Goal: Learn about a topic

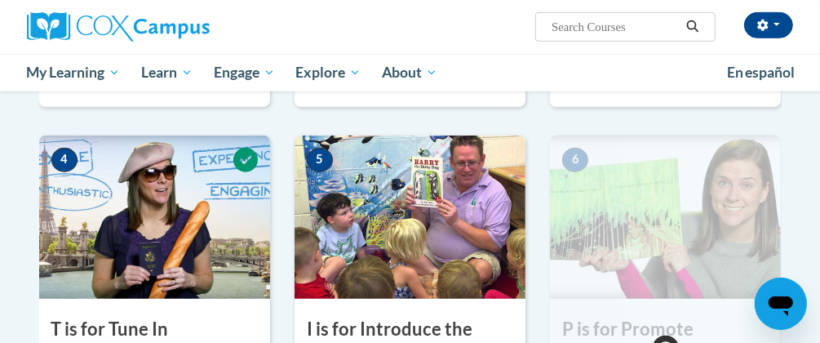
scroll to position [720, 0]
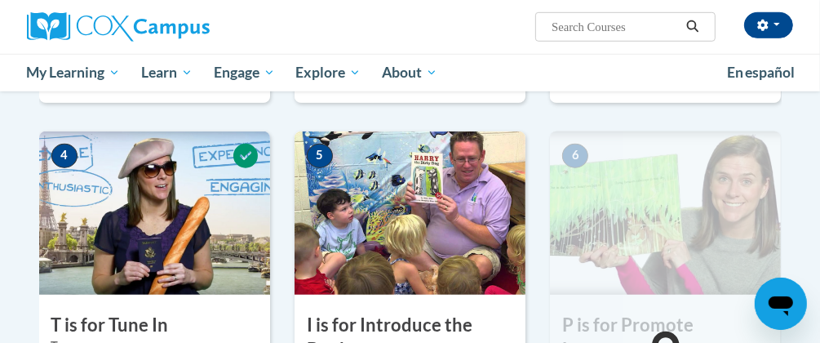
click at [412, 210] on img at bounding box center [409, 212] width 231 height 163
click at [422, 237] on img at bounding box center [409, 212] width 231 height 163
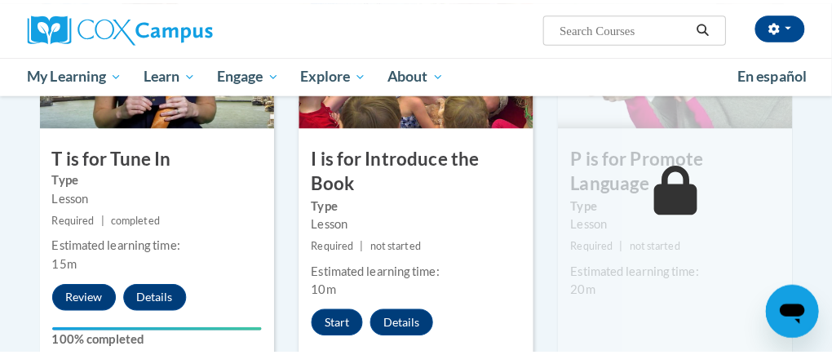
scroll to position [904, 0]
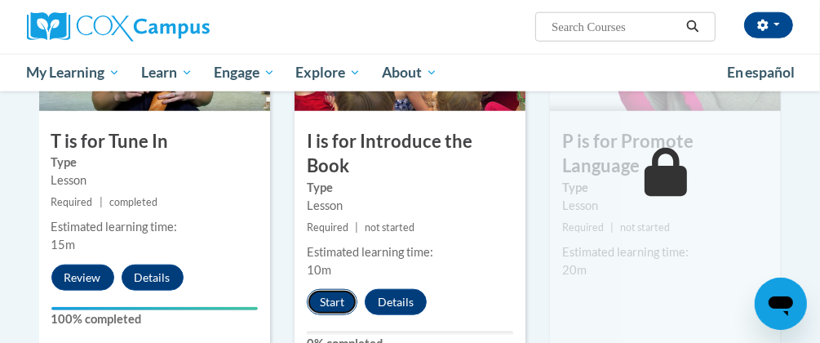
click at [334, 303] on button "Start" at bounding box center [332, 302] width 51 height 26
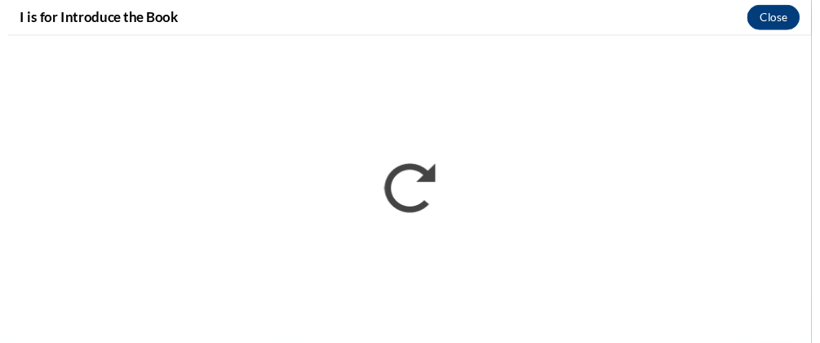
scroll to position [0, 0]
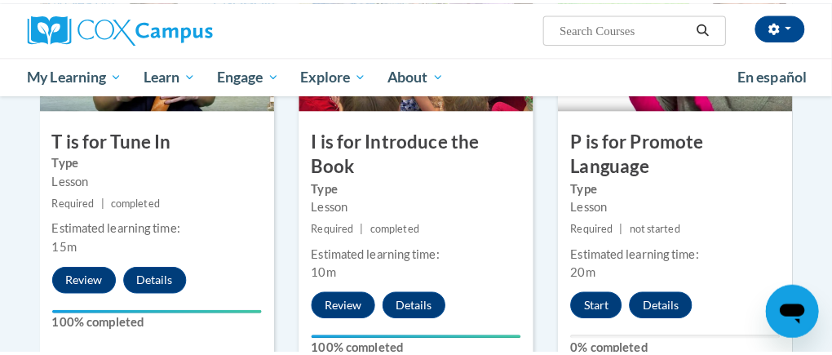
scroll to position [912, 0]
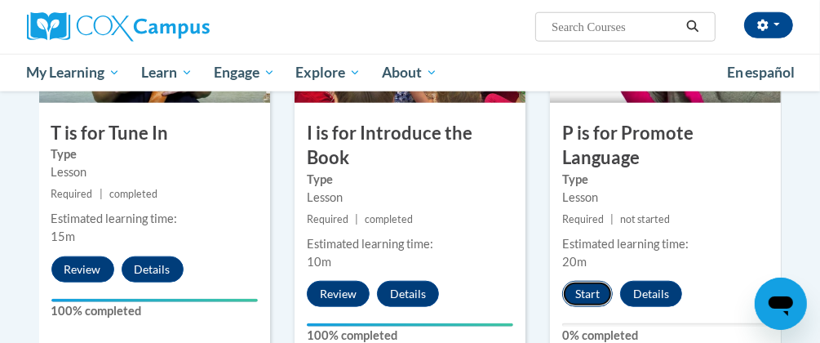
click at [587, 294] on button "Start" at bounding box center [587, 294] width 51 height 26
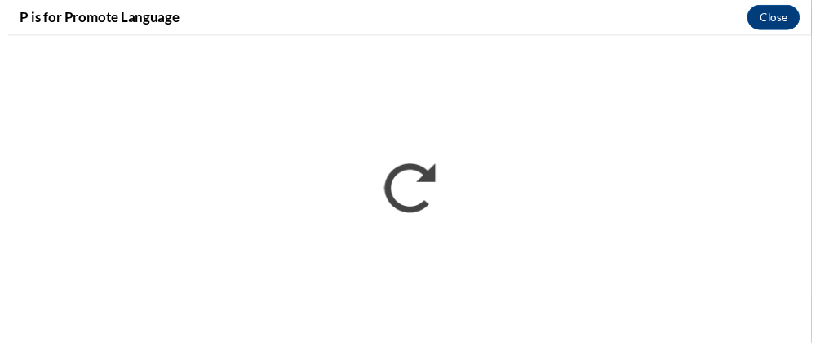
scroll to position [0, 0]
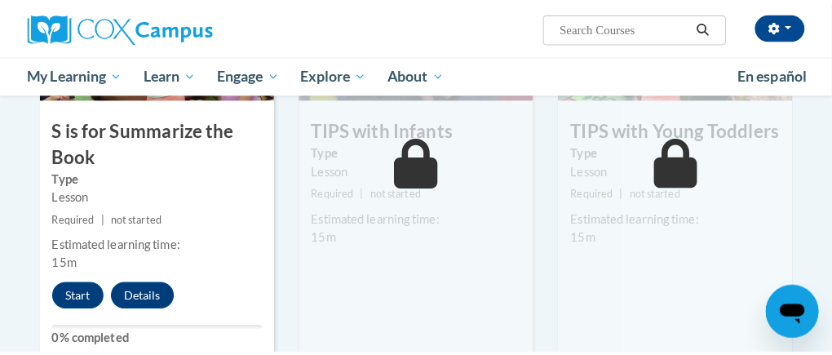
scroll to position [1372, 0]
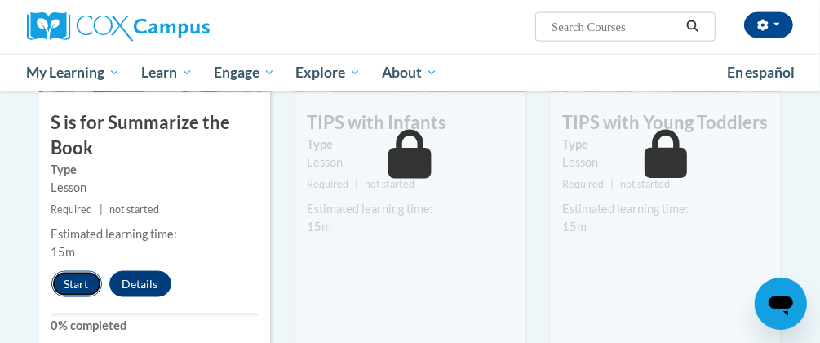
click at [86, 277] on button "Start" at bounding box center [76, 284] width 51 height 26
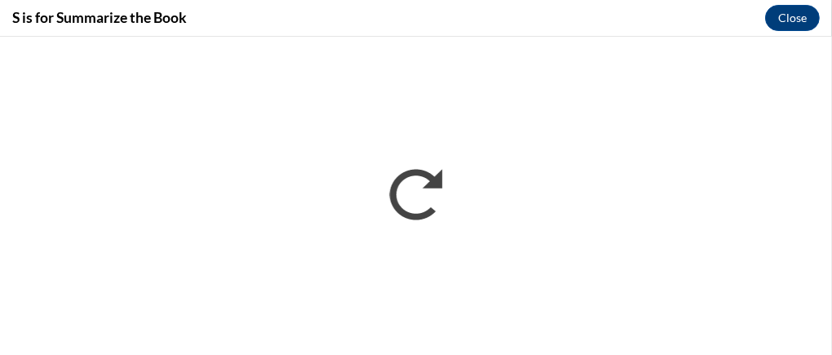
scroll to position [0, 0]
